Goal: Task Accomplishment & Management: Complete application form

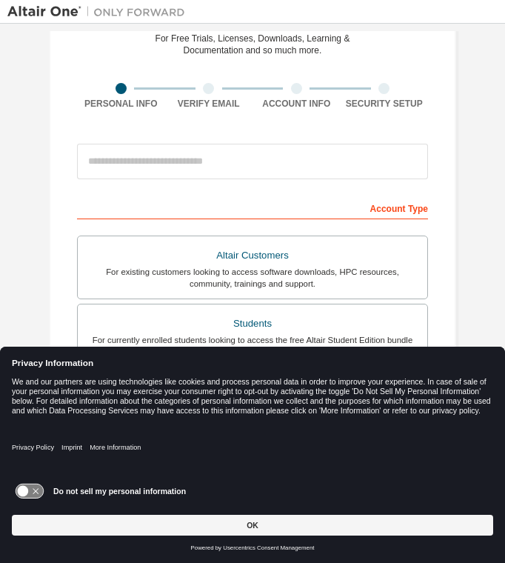
scroll to position [71, 0]
click at [29, 495] on icon at bounding box center [29, 491] width 27 height 14
click at [179, 522] on button "OK" at bounding box center [253, 525] width 482 height 21
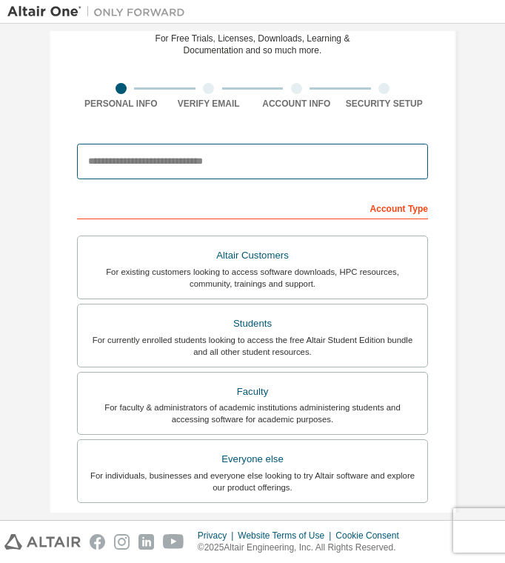
click at [238, 157] on input "email" at bounding box center [252, 162] width 351 height 36
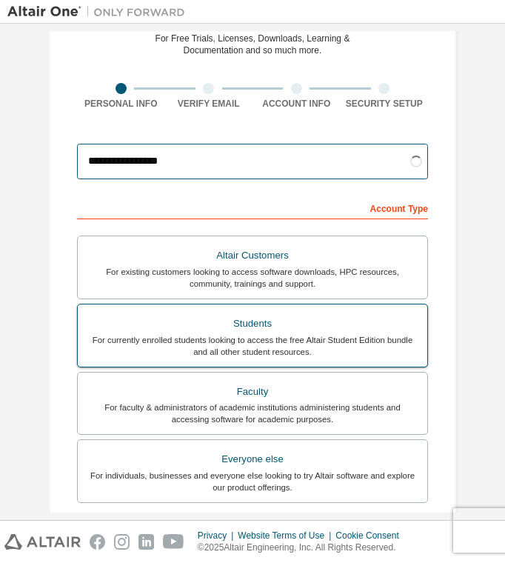
type input "**********"
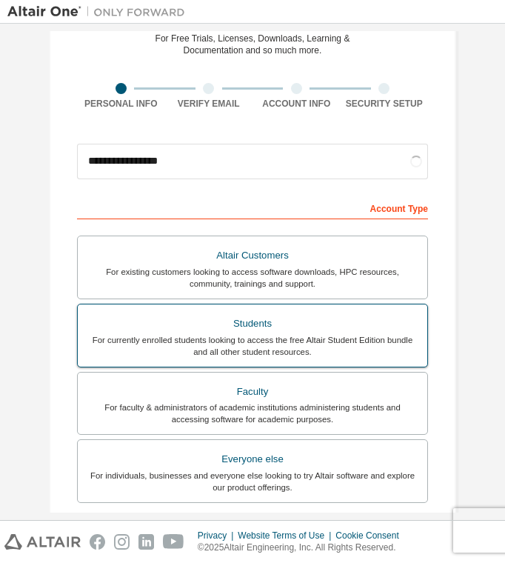
click at [232, 333] on div "Students" at bounding box center [253, 323] width 332 height 21
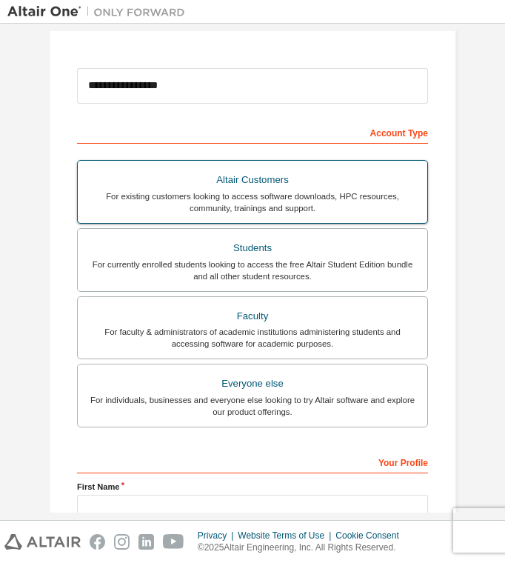
scroll to position [213, 0]
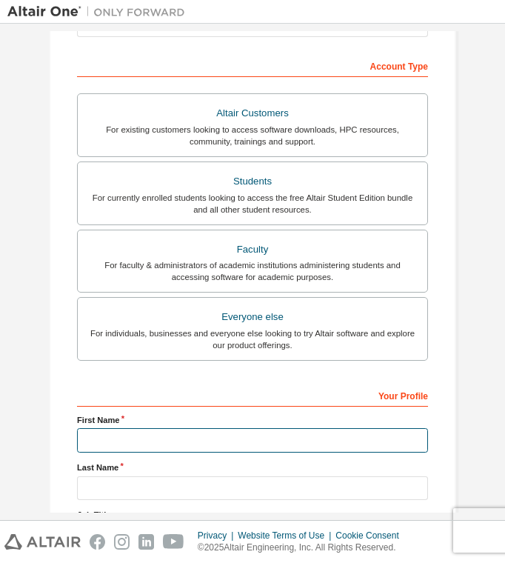
click at [218, 438] on input "text" at bounding box center [252, 440] width 351 height 24
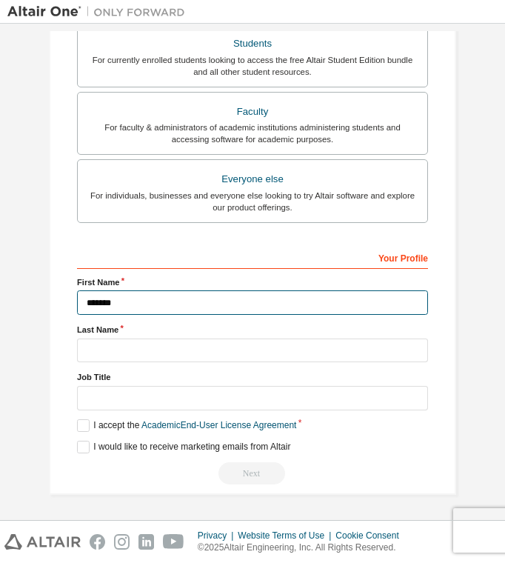
type input "*******"
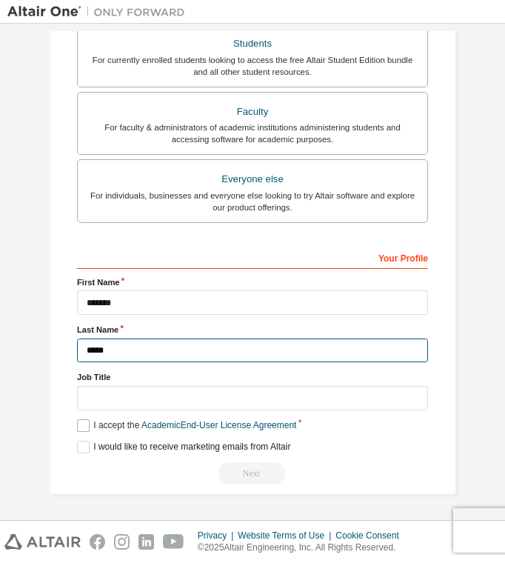
type input "*****"
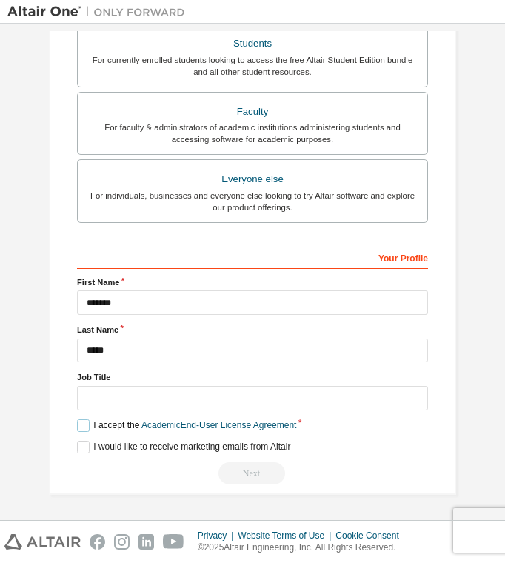
click at [84, 421] on label "I accept the Academic End-User License Agreement" at bounding box center [186, 425] width 219 height 13
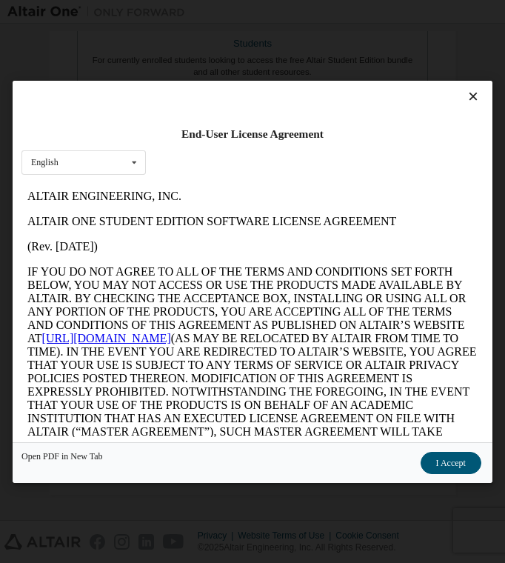
scroll to position [0, 0]
click at [455, 467] on button "I Accept" at bounding box center [451, 463] width 61 height 22
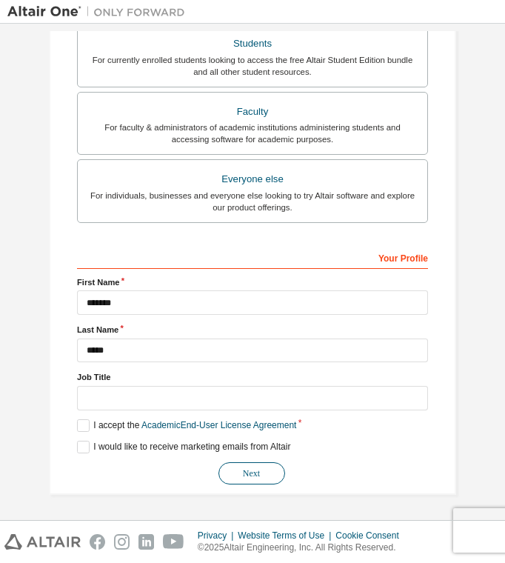
click at [264, 473] on button "Next" at bounding box center [252, 473] width 67 height 22
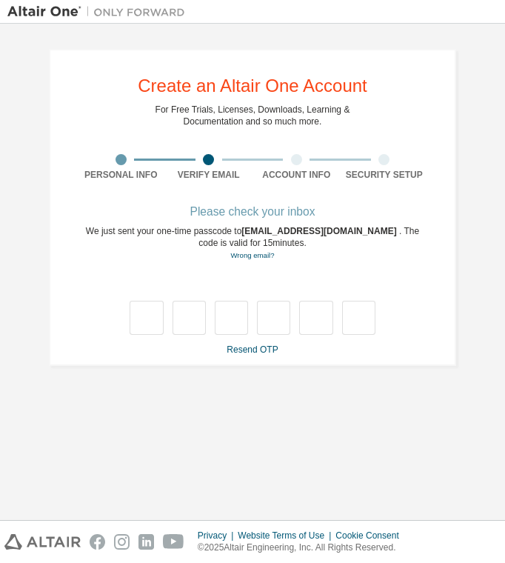
type input "*"
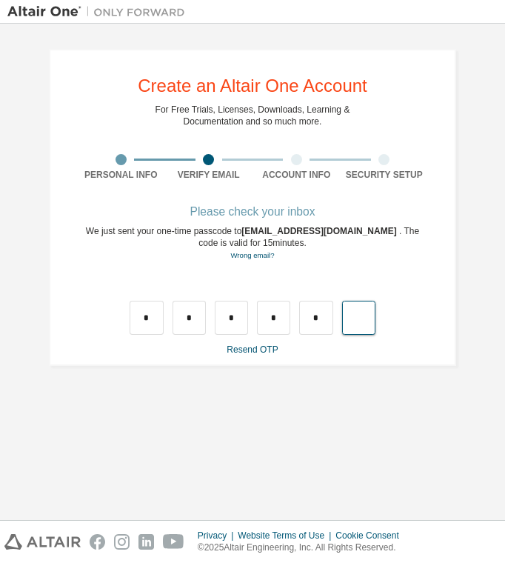
type input "*"
